Goal: Use online tool/utility: Utilize a website feature to perform a specific function

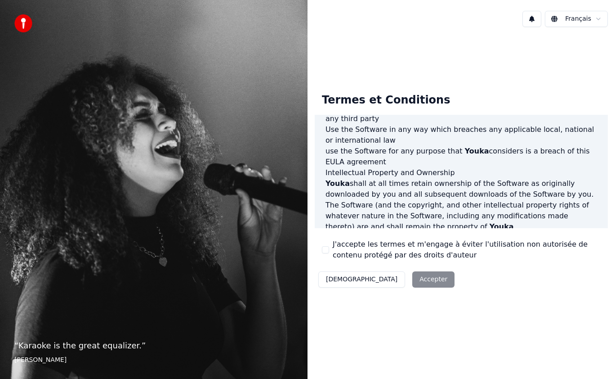
scroll to position [598, 0]
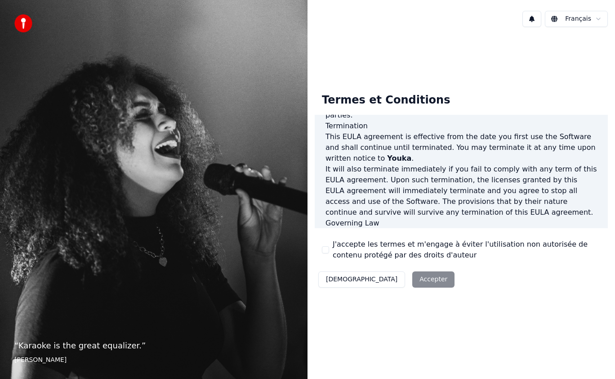
click at [347, 247] on label "J'accepte les termes et m'engage à éviter l'utilisation non autorisée de conten…" at bounding box center [467, 250] width 268 height 22
click at [329, 247] on button "J'accepte les termes et m'engage à éviter l'utilisation non autorisée de conten…" at bounding box center [325, 249] width 7 height 7
click at [412, 281] on button "Accepter" at bounding box center [433, 279] width 42 height 16
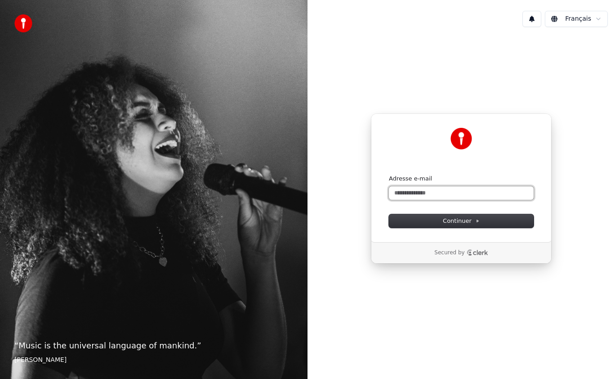
click at [428, 194] on input "Adresse e-mail" at bounding box center [461, 192] width 145 height 13
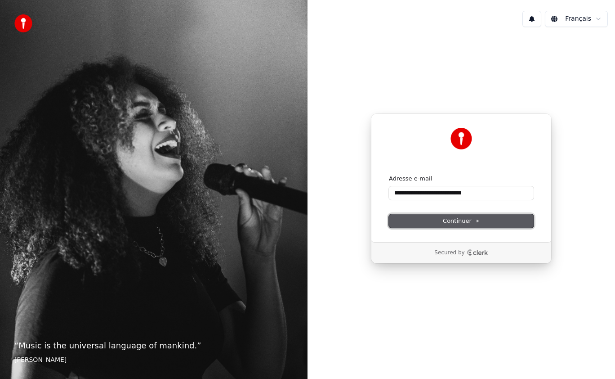
click at [450, 220] on span "Continuer" at bounding box center [461, 221] width 37 height 8
type input "**********"
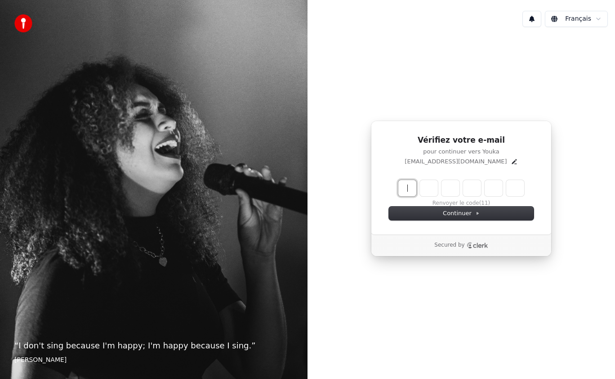
click at [404, 190] on input "Enter verification code" at bounding box center [470, 188] width 144 height 16
type input "******"
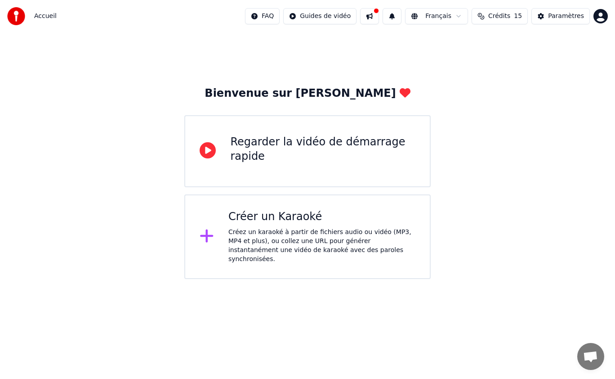
click at [257, 230] on div "Créez un karaoké à partir de fichiers audio ou vidéo (MP3, MP4 et plus), ou col…" at bounding box center [321, 246] width 187 height 36
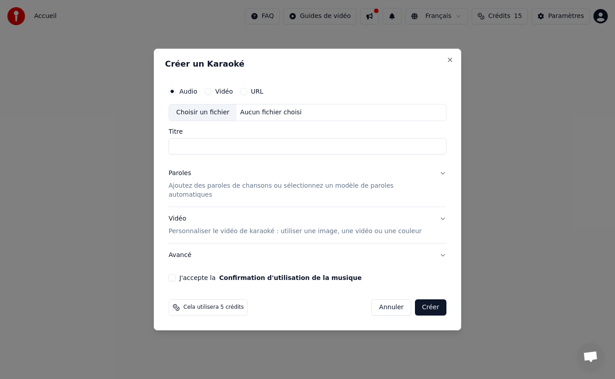
click at [212, 95] on button "Vidéo" at bounding box center [208, 91] width 7 height 7
click at [193, 94] on label "Audio" at bounding box center [188, 91] width 18 height 6
click at [176, 95] on button "Audio" at bounding box center [172, 91] width 7 height 7
click at [220, 93] on div "Vidéo" at bounding box center [219, 91] width 28 height 7
click at [212, 95] on button "Vidéo" at bounding box center [208, 91] width 7 height 7
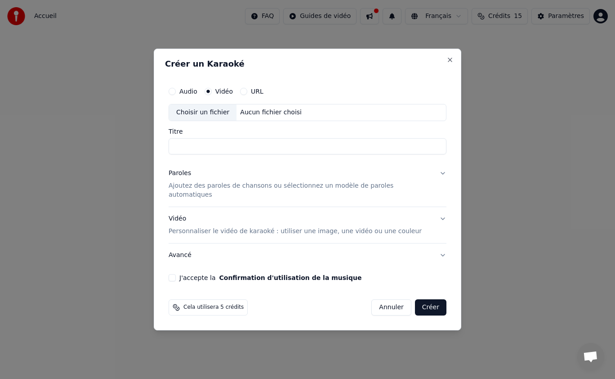
click at [207, 145] on input "Titre" at bounding box center [308, 146] width 278 height 16
type input "**********"
click at [193, 94] on label "Audio" at bounding box center [188, 91] width 18 height 6
click at [176, 95] on button "Audio" at bounding box center [172, 91] width 7 height 7
click at [199, 153] on input "Titre" at bounding box center [308, 146] width 278 height 16
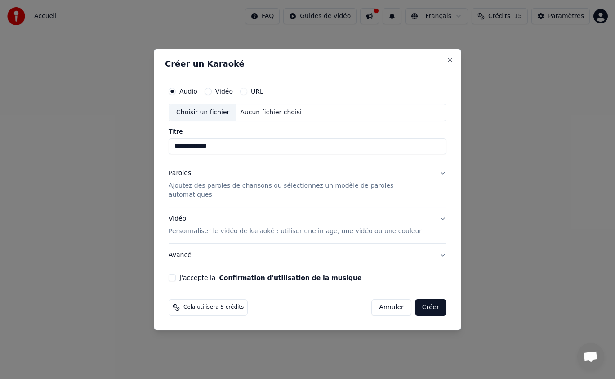
click at [253, 117] on div "Aucun fichier choisi" at bounding box center [270, 112] width 69 height 9
click at [322, 152] on input "**********" at bounding box center [308, 146] width 278 height 16
drag, startPoint x: 322, startPoint y: 152, endPoint x: 122, endPoint y: 156, distance: 200.1
click at [122, 156] on body "**********" at bounding box center [307, 139] width 615 height 279
type input "**********"
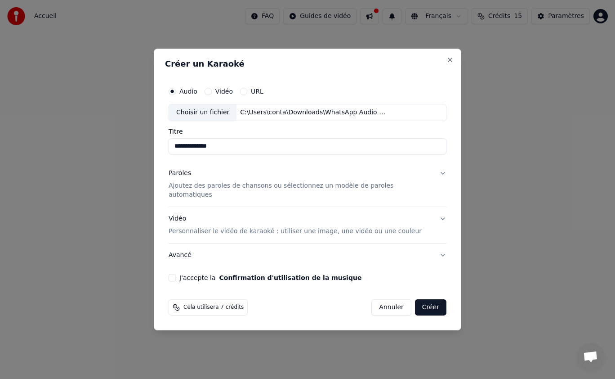
click at [357, 189] on p "Ajoutez des paroles de chansons ou sélectionnez un modèle de paroles automatiqu…" at bounding box center [300, 190] width 263 height 18
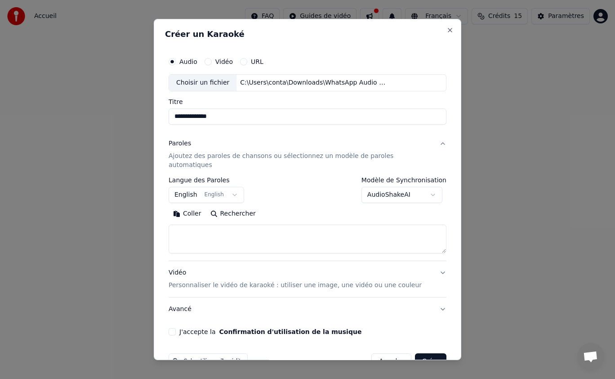
click at [220, 187] on button "English English" at bounding box center [207, 195] width 76 height 16
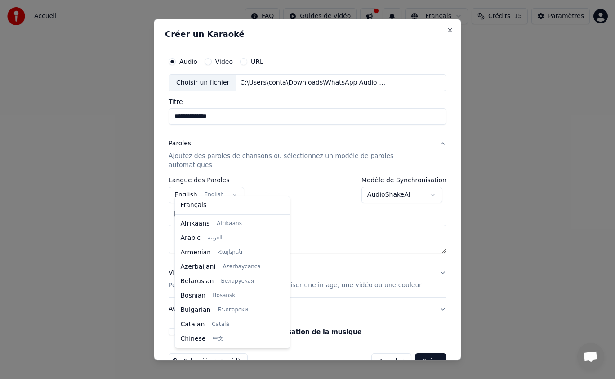
scroll to position [72, 0]
select select "**"
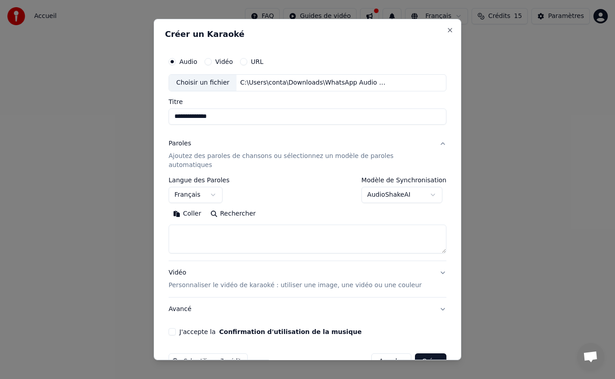
click at [223, 232] on textarea at bounding box center [308, 238] width 278 height 29
paste textarea "**********"
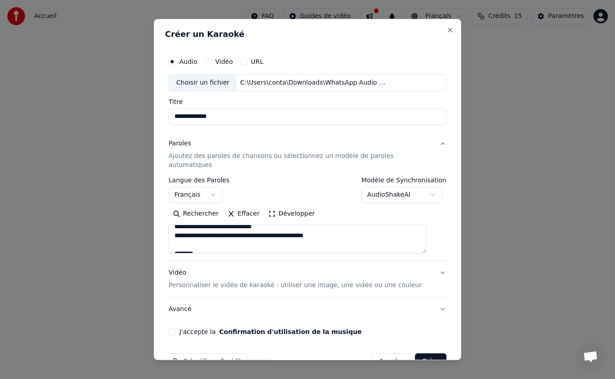
scroll to position [446, 0]
click at [260, 237] on textarea at bounding box center [298, 238] width 258 height 29
click at [263, 237] on textarea at bounding box center [298, 238] width 258 height 29
click at [268, 237] on textarea at bounding box center [298, 238] width 258 height 29
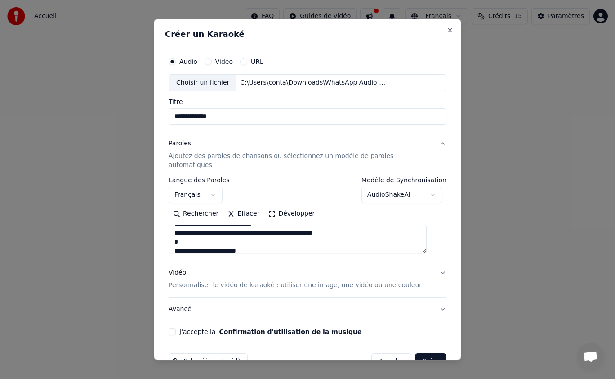
scroll to position [0, 0]
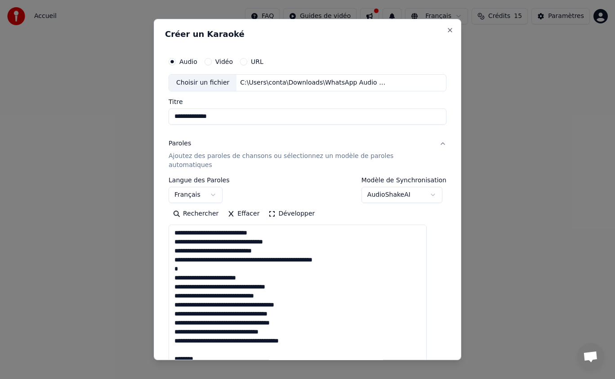
drag, startPoint x: 430, startPoint y: 241, endPoint x: 429, endPoint y: 355, distance: 114.2
click at [427, 355] on textarea at bounding box center [298, 295] width 258 height 143
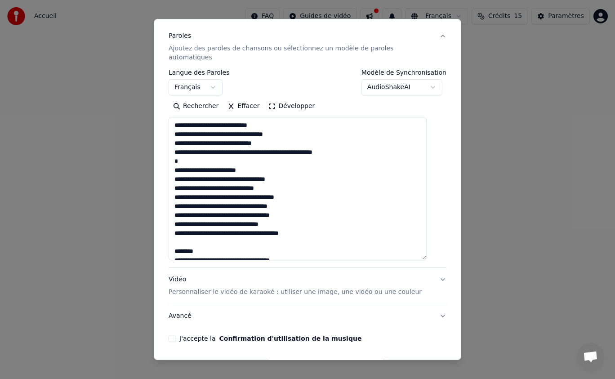
scroll to position [129, 0]
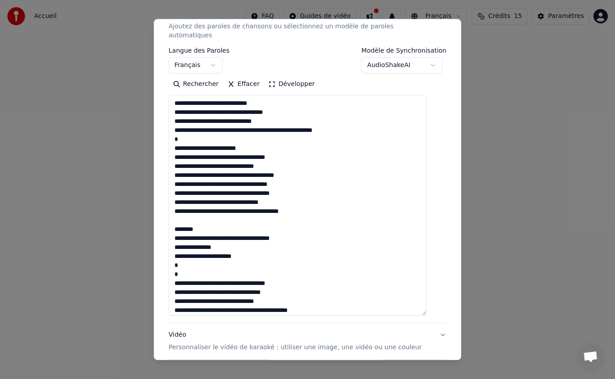
drag, startPoint x: 429, startPoint y: 227, endPoint x: 427, endPoint y: 304, distance: 77.4
click at [427, 304] on textarea at bounding box center [298, 205] width 258 height 220
click at [228, 123] on textarea at bounding box center [298, 205] width 258 height 220
click at [233, 120] on textarea at bounding box center [298, 205] width 258 height 220
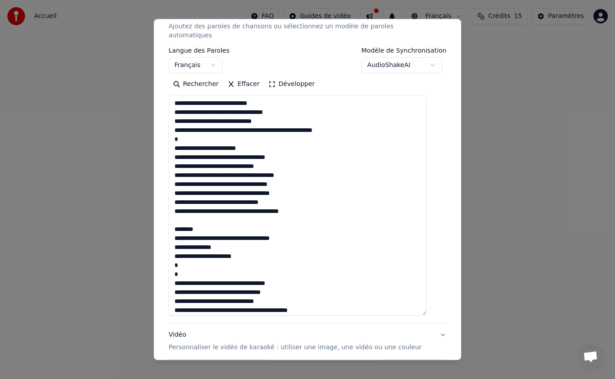
click at [233, 120] on textarea at bounding box center [298, 205] width 258 height 220
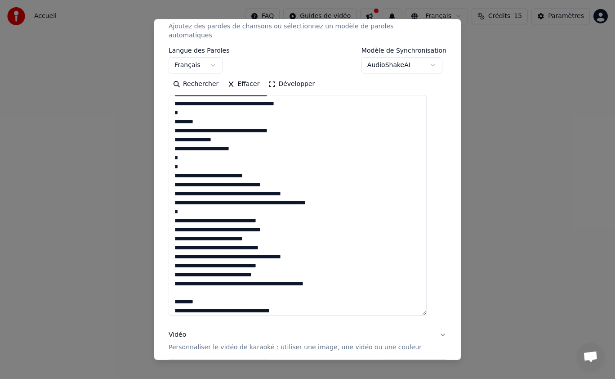
scroll to position [287, 0]
click at [264, 268] on textarea at bounding box center [298, 205] width 258 height 220
click at [224, 273] on textarea at bounding box center [298, 205] width 258 height 220
click at [239, 277] on textarea at bounding box center [298, 205] width 258 height 220
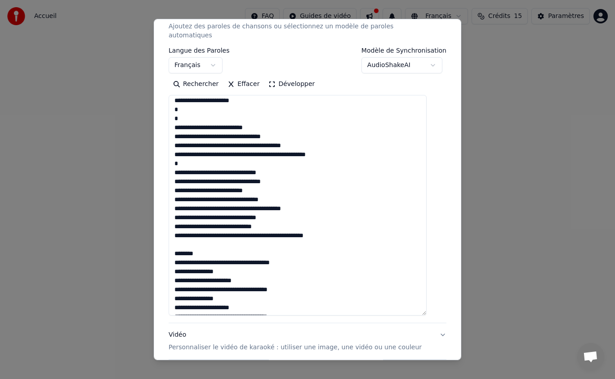
scroll to position [351, 0]
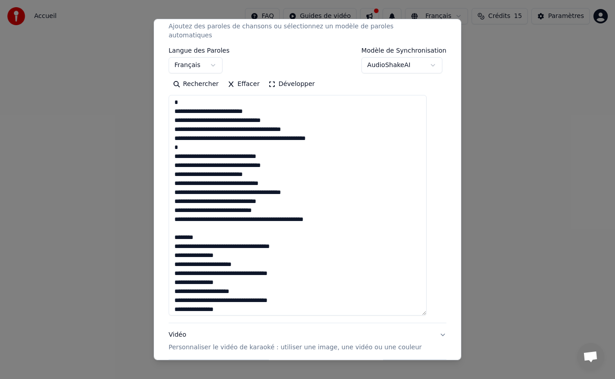
click at [231, 211] on textarea at bounding box center [298, 205] width 258 height 220
click at [319, 236] on textarea at bounding box center [298, 205] width 258 height 220
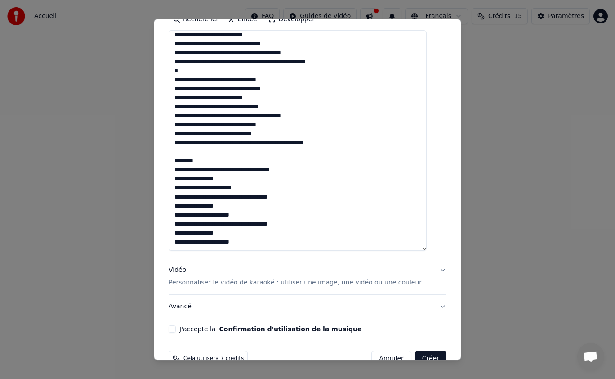
scroll to position [207, 0]
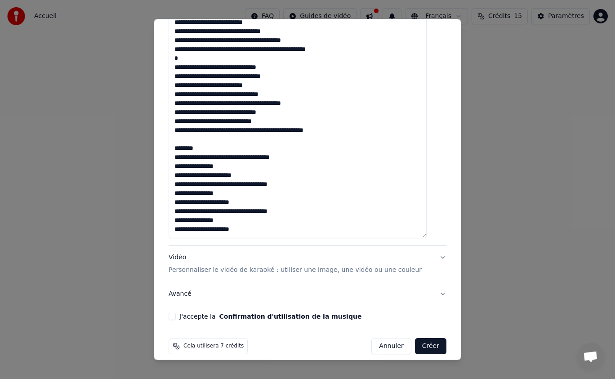
type textarea "**********"
click at [344, 265] on p "Personnaliser le vidéo de karaoké : utiliser une image, une vidéo ou une couleur" at bounding box center [295, 269] width 253 height 9
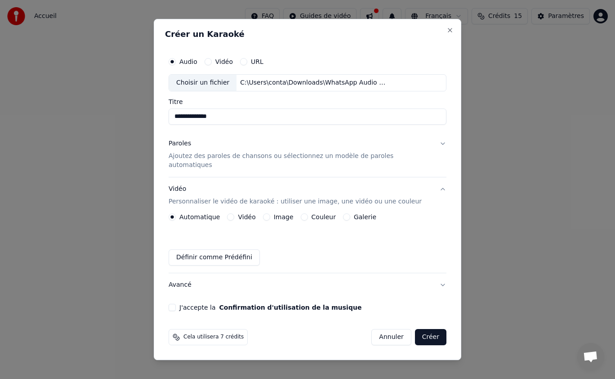
scroll to position [0, 0]
click at [234, 214] on button "Vidéo" at bounding box center [230, 216] width 7 height 7
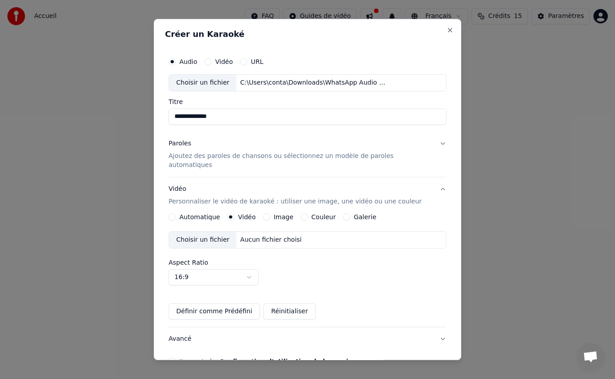
click at [219, 232] on div "Choisir un fichier" at bounding box center [202, 240] width 67 height 16
click at [250, 268] on body "**********" at bounding box center [307, 139] width 615 height 279
click at [312, 258] on body "**********" at bounding box center [307, 139] width 615 height 279
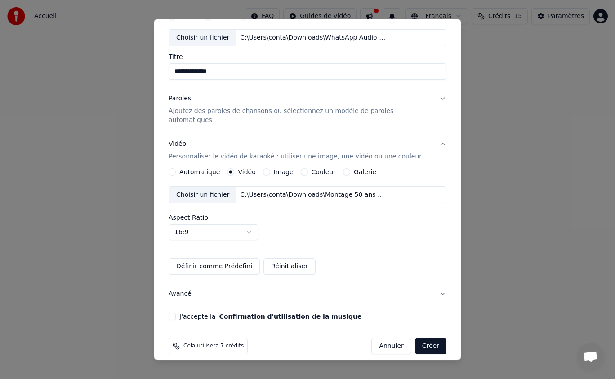
click at [176, 312] on button "J'accepte la Confirmation d'utilisation de la musique" at bounding box center [172, 315] width 7 height 7
click at [213, 289] on button "Avancé" at bounding box center [308, 293] width 278 height 23
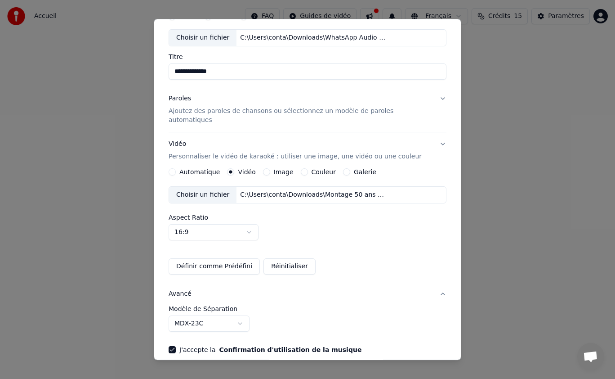
scroll to position [0, 0]
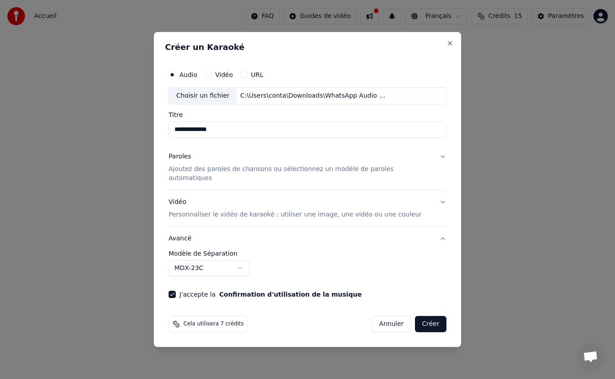
click at [422, 318] on button "Créer" at bounding box center [430, 324] width 31 height 16
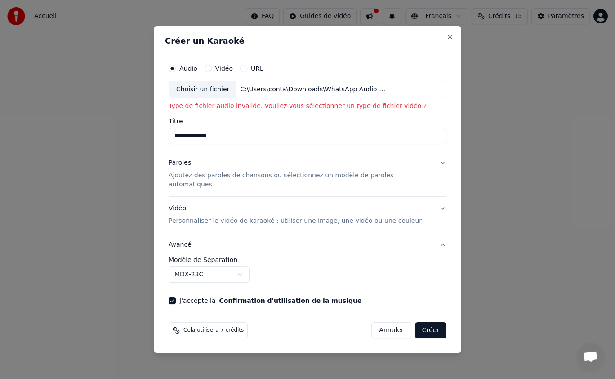
click at [393, 90] on div "Choisir un fichier C:\Users\conta\Downloads\WhatsApp Audio 2025-09-10 at 22.49.…" at bounding box center [308, 89] width 278 height 17
click at [212, 72] on button "Vidéo" at bounding box center [208, 68] width 7 height 7
click at [220, 90] on div "Choisir un fichier" at bounding box center [202, 89] width 67 height 16
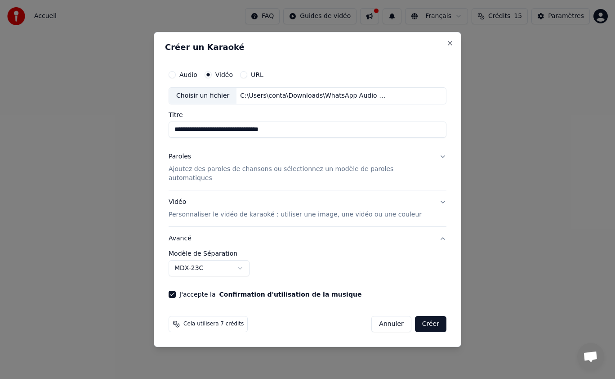
drag, startPoint x: 327, startPoint y: 138, endPoint x: 159, endPoint y: 140, distance: 167.7
click at [159, 140] on body "**********" at bounding box center [307, 139] width 615 height 279
type input "**********"
click at [223, 164] on div "Paroles Ajoutez des paroles de chansons ou sélectionnez un modèle de paroles au…" at bounding box center [300, 167] width 263 height 31
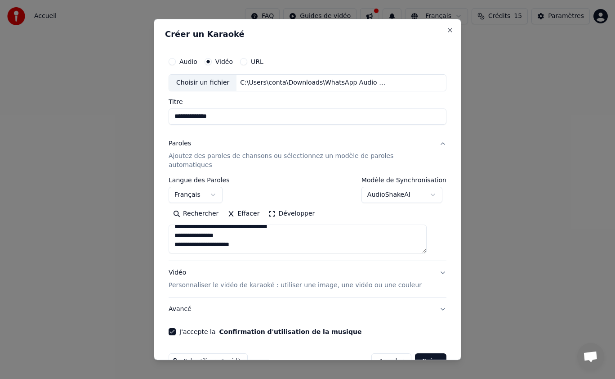
scroll to position [15, 0]
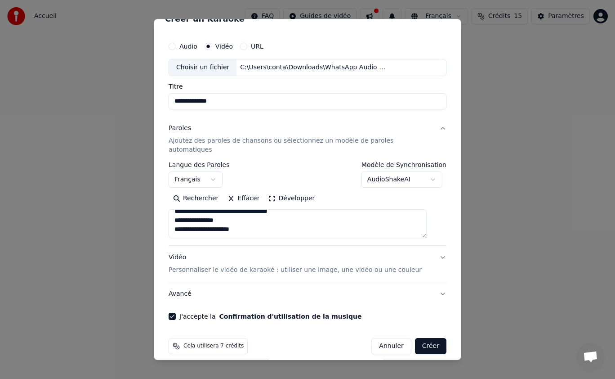
click at [408, 245] on button "Vidéo Personnaliser le vidéo de karaoké : utiliser une image, une vidéo ou une …" at bounding box center [308, 263] width 278 height 36
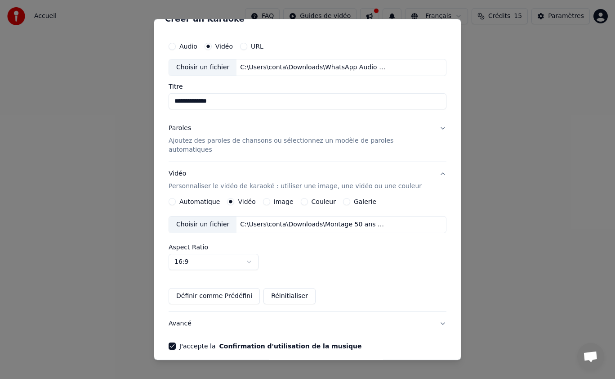
scroll to position [0, 0]
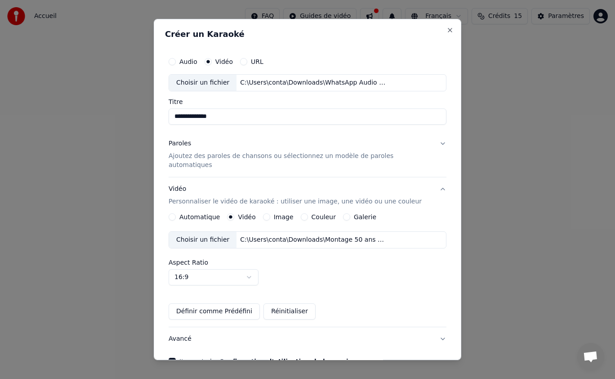
click at [347, 142] on div "Paroles Ajoutez des paroles de chansons ou sélectionnez un modèle de paroles au…" at bounding box center [300, 154] width 263 height 31
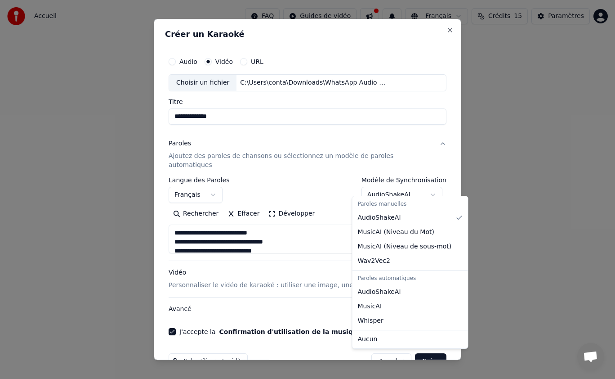
click at [386, 187] on body "**********" at bounding box center [307, 139] width 615 height 279
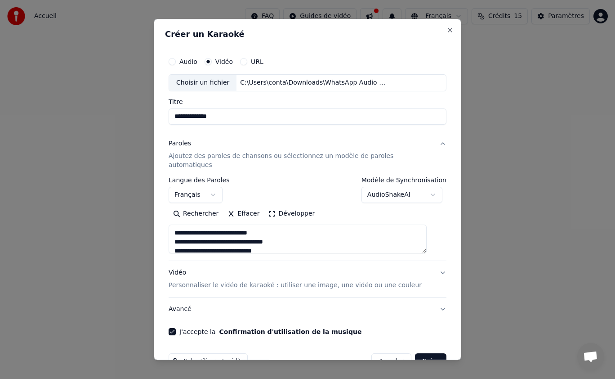
click at [327, 178] on body "**********" at bounding box center [307, 139] width 615 height 279
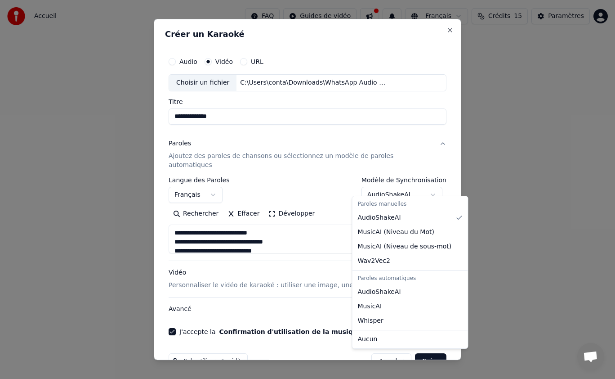
click at [393, 184] on body "**********" at bounding box center [307, 139] width 615 height 279
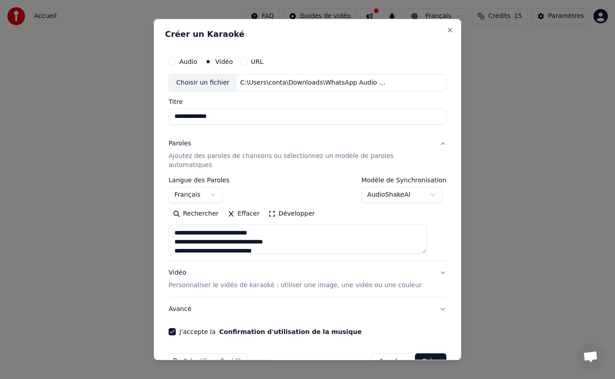
click at [324, 174] on body "**********" at bounding box center [307, 139] width 615 height 279
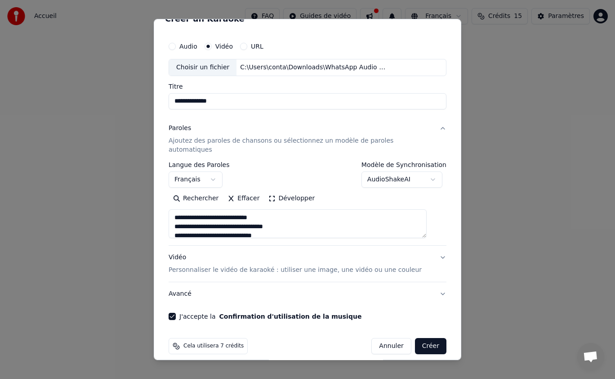
click at [318, 253] on div "Vidéo Personnaliser le vidéo de karaoké : utiliser une image, une vidéo ou une …" at bounding box center [295, 264] width 253 height 22
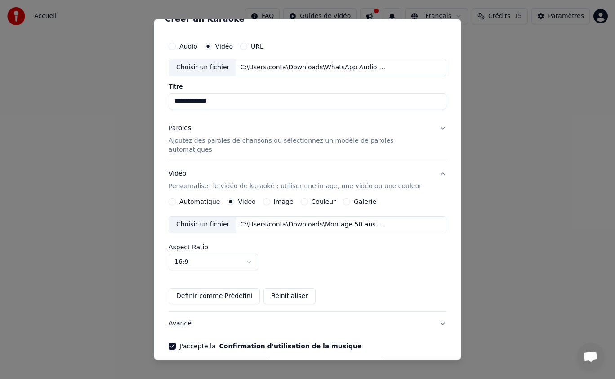
scroll to position [45, 0]
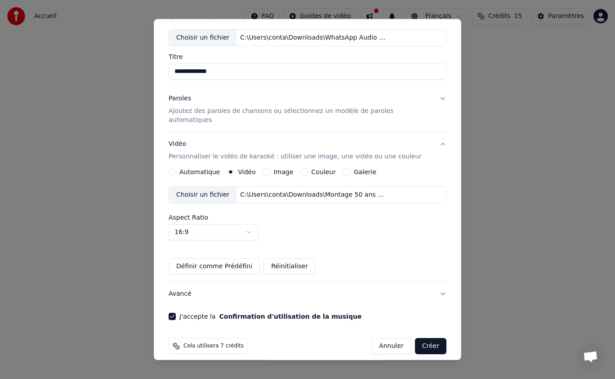
click at [420, 338] on button "Créer" at bounding box center [430, 346] width 31 height 16
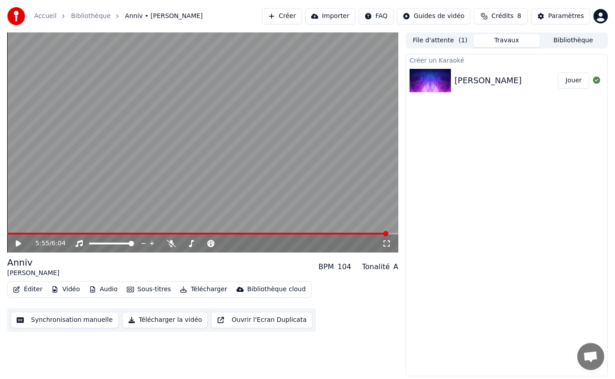
click at [388, 231] on span at bounding box center [385, 233] width 5 height 5
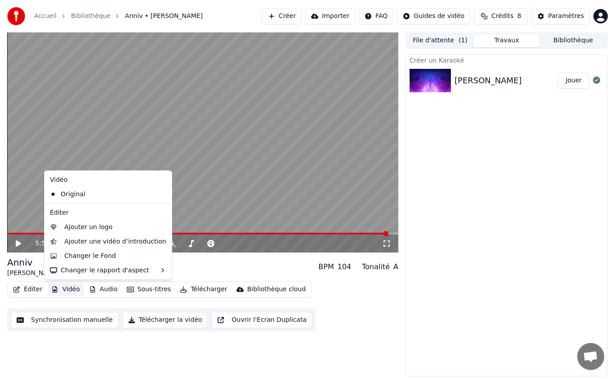
click at [62, 289] on button "Vidéo" at bounding box center [66, 289] width 36 height 13
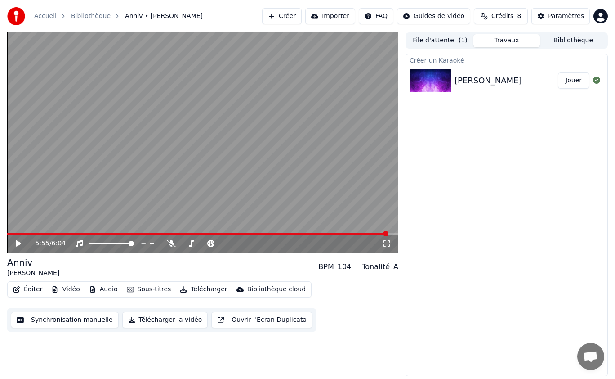
click at [117, 344] on div "5:55 / 6:04 Anniv Delphine BPM 104 Tonalité A Éditer Vidéo Audio Sous-titres Té…" at bounding box center [202, 204] width 391 height 344
click at [150, 318] on button "Télécharger la vidéo" at bounding box center [165, 320] width 86 height 16
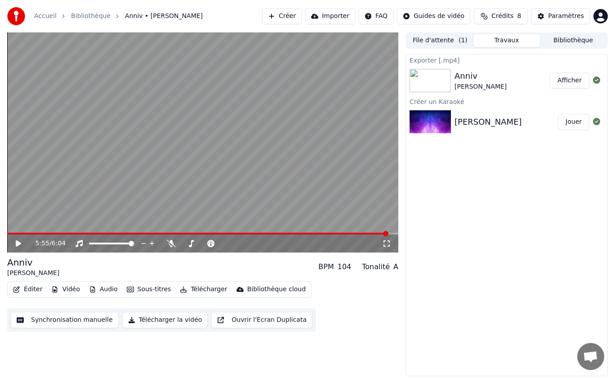
click at [578, 82] on button "Afficher" at bounding box center [570, 80] width 40 height 16
